Goal: Download file/media

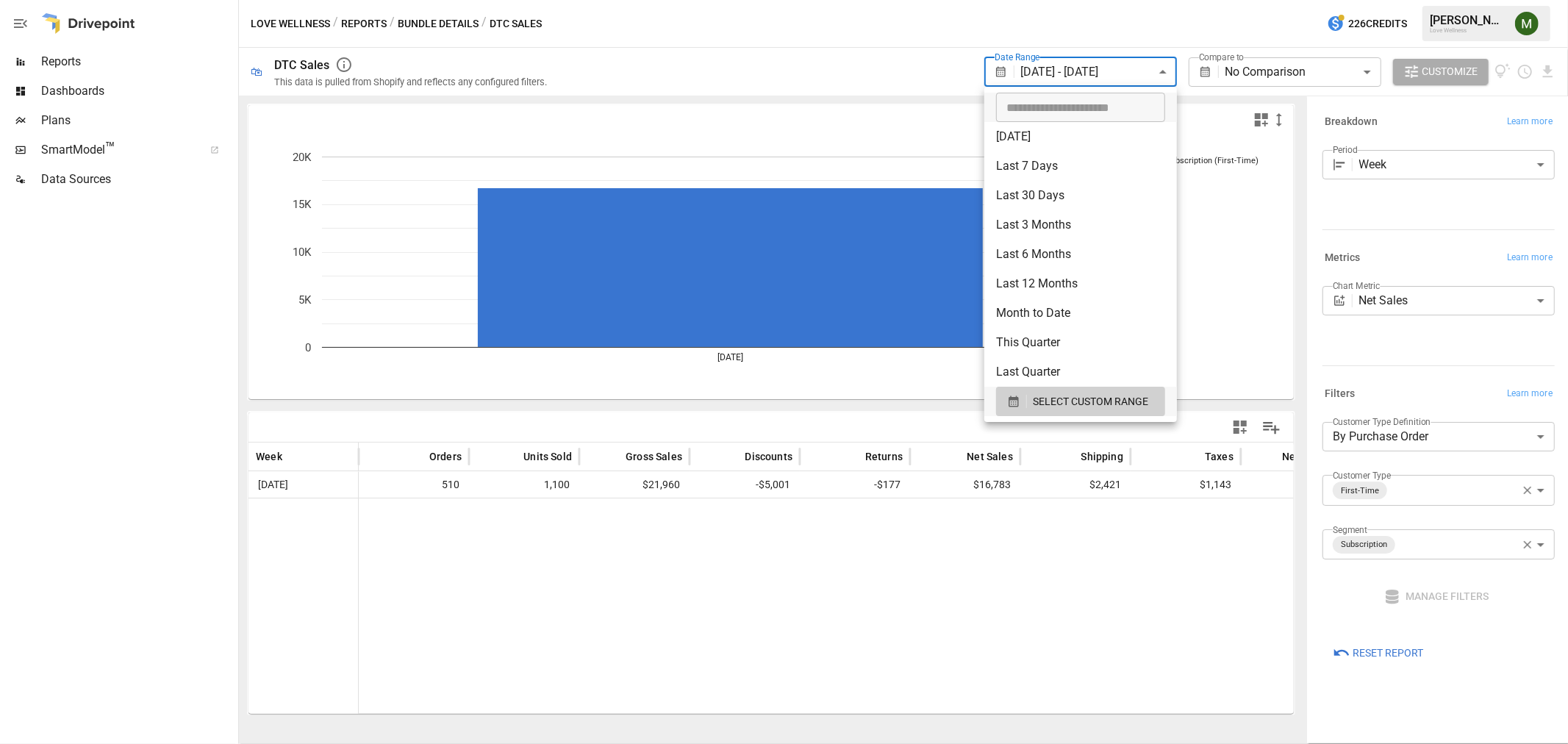
click at [1134, 0] on body "**********" at bounding box center [784, 0] width 1568 height 0
click at [1013, 413] on button "SELECT CUSTOM RANGE" at bounding box center [1080, 401] width 169 height 30
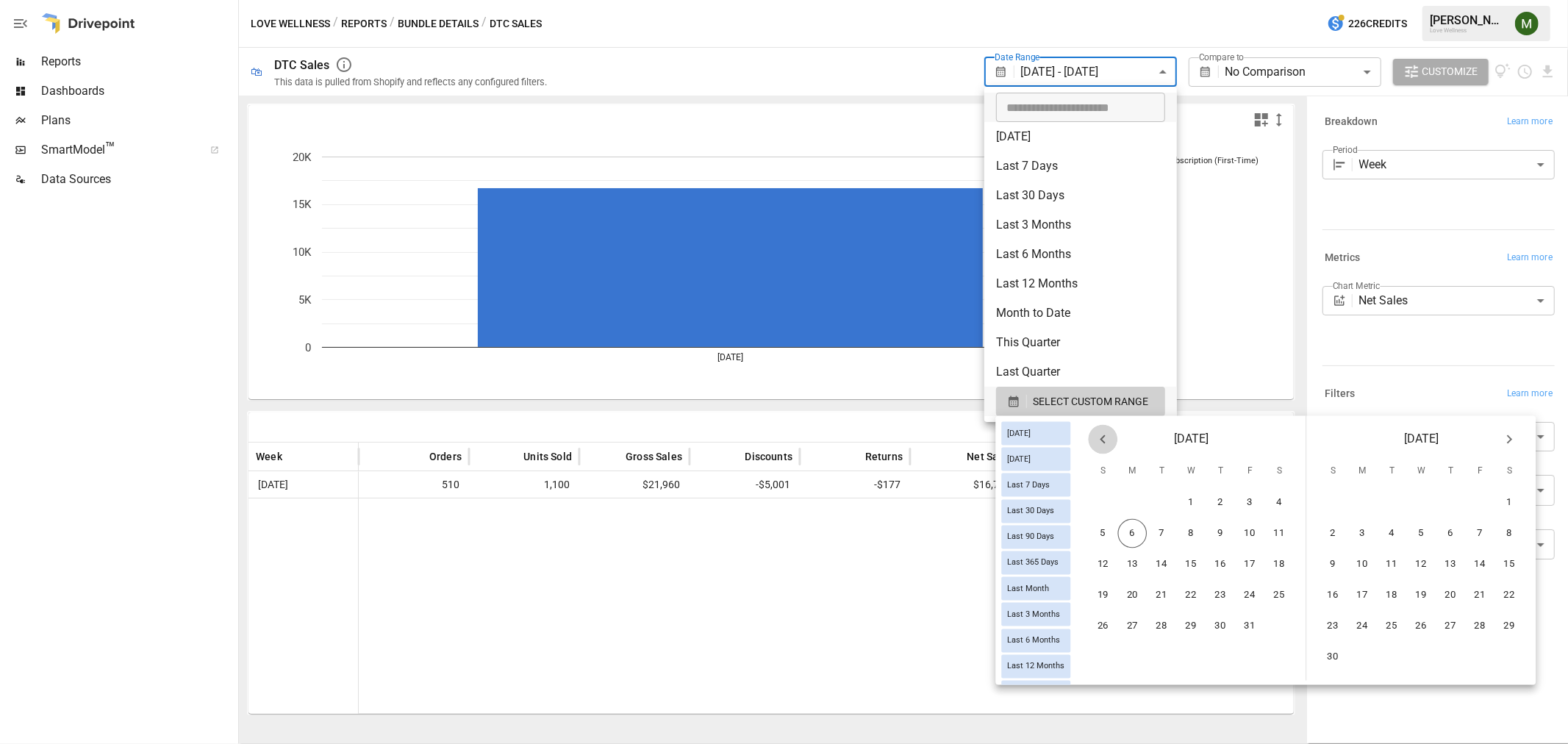
click at [1118, 449] on button "Previous month" at bounding box center [1102, 440] width 30 height 30
click at [1118, 583] on button "21" at bounding box center [1103, 595] width 30 height 30
click at [1518, 507] on button "4" at bounding box center [1510, 503] width 30 height 30
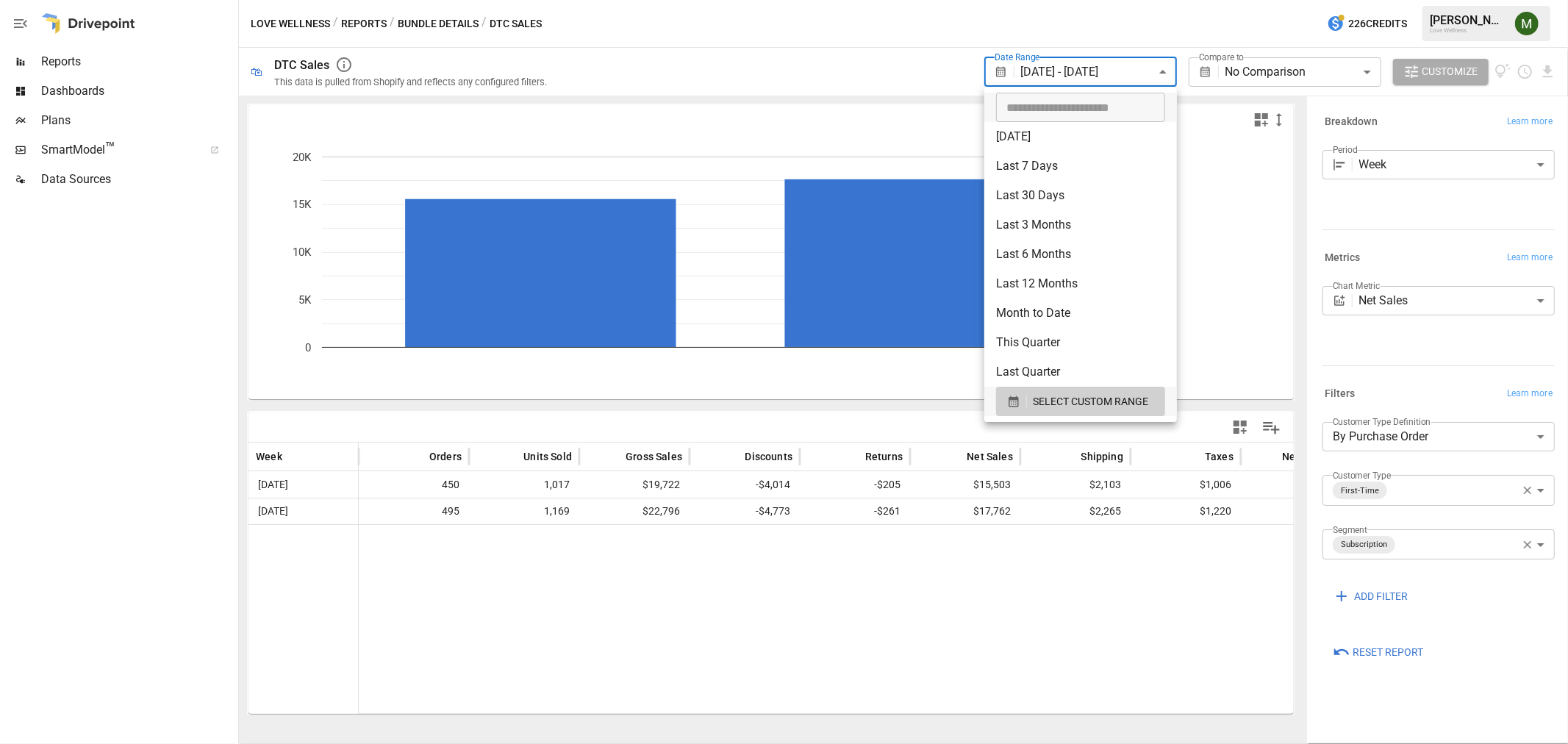
click at [817, 121] on div at bounding box center [784, 372] width 1568 height 744
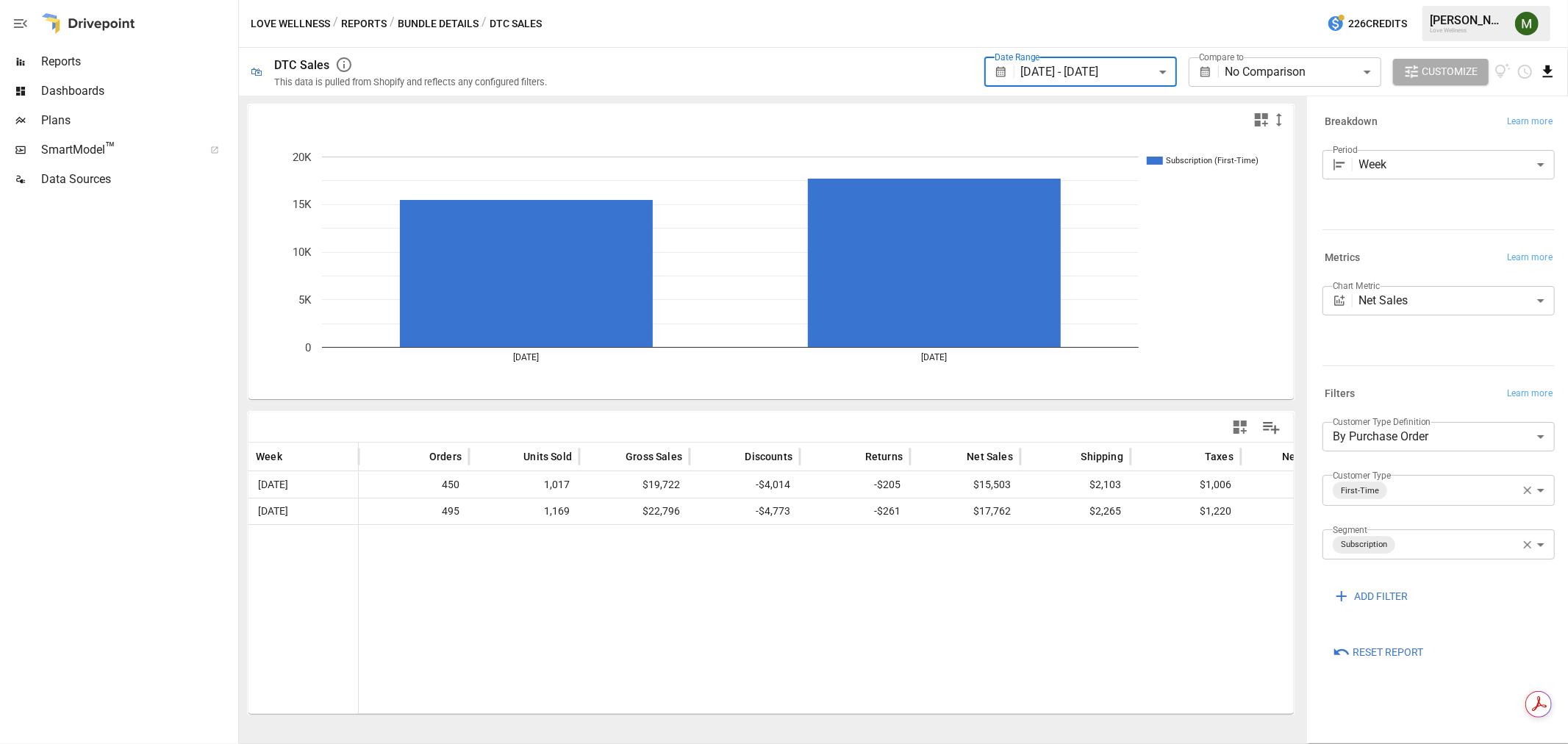
click at [1554, 68] on icon "Download report" at bounding box center [1548, 71] width 17 height 17
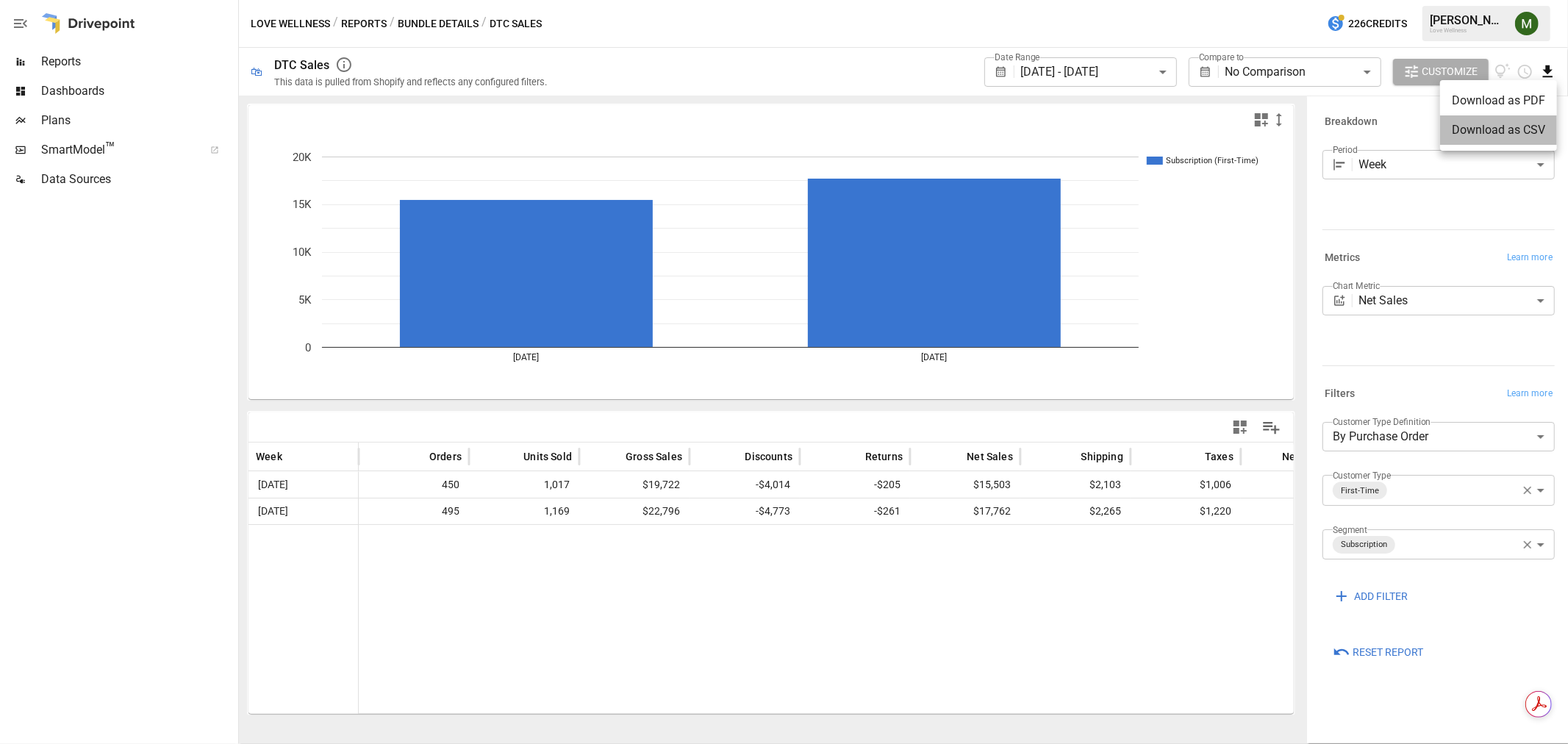
click at [1497, 135] on li "Download as CSV" at bounding box center [1499, 130] width 117 height 30
